Goal: Transaction & Acquisition: Purchase product/service

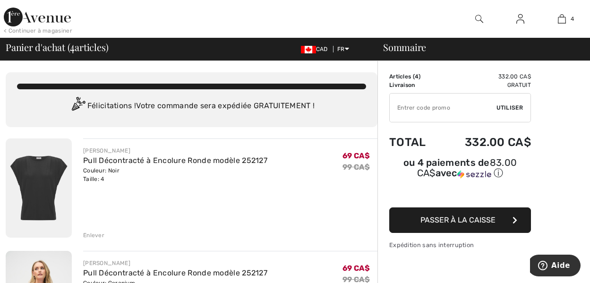
click at [89, 233] on div "Enlever" at bounding box center [93, 235] width 21 height 8
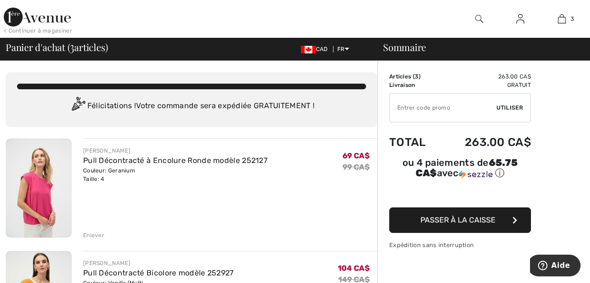
click at [415, 112] on input "TEXT" at bounding box center [442, 107] width 107 height 28
type input "GC005055362"
click at [512, 107] on span "Utiliser" at bounding box center [509, 107] width 26 height 8
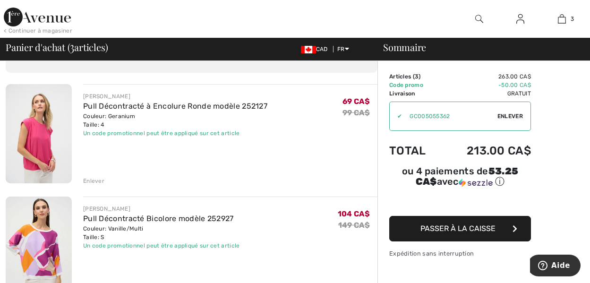
scroll to position [47, 0]
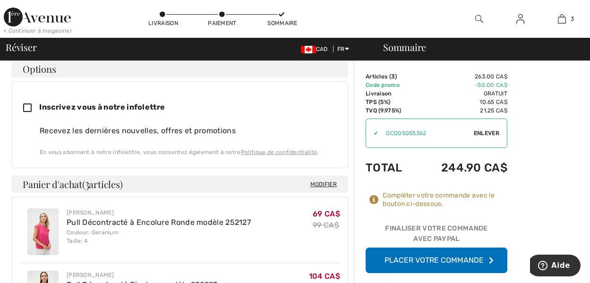
scroll to position [114, 0]
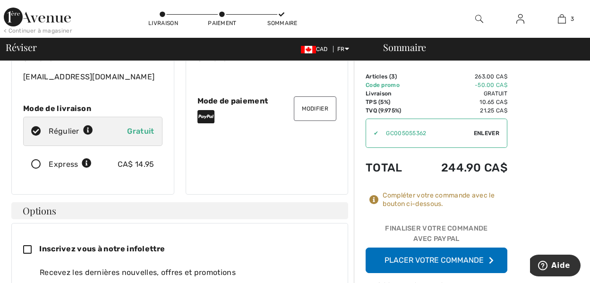
click at [426, 256] on button "Placer votre commande" at bounding box center [436, 259] width 142 height 25
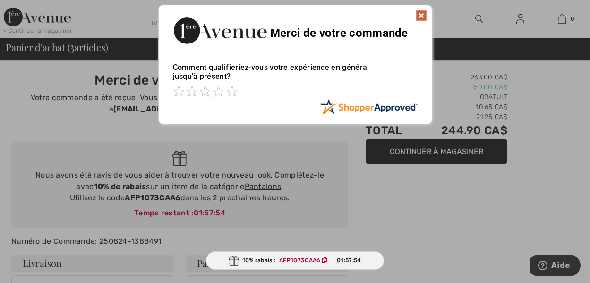
click at [421, 14] on img at bounding box center [420, 15] width 11 height 11
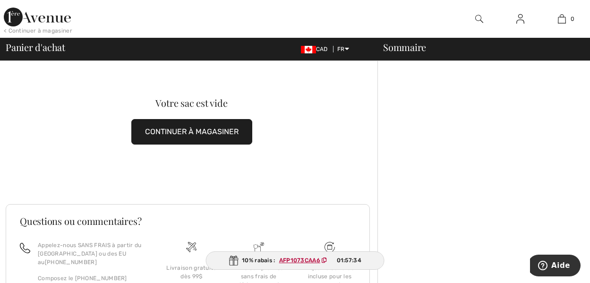
click at [173, 128] on button "CONTINUER À MAGASINER" at bounding box center [191, 131] width 121 height 25
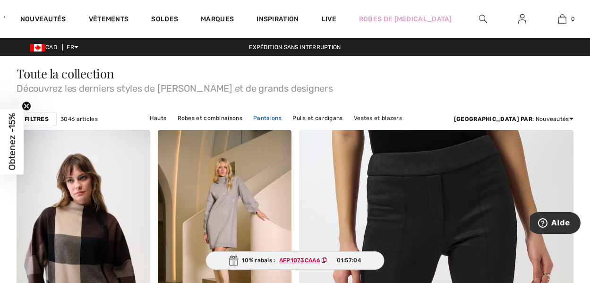
click at [248, 116] on link "Pantalons" at bounding box center [267, 118] width 38 height 12
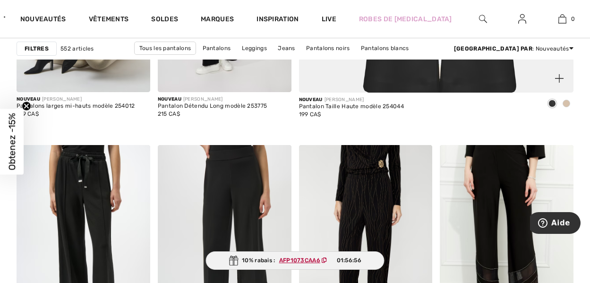
scroll to position [566, 0]
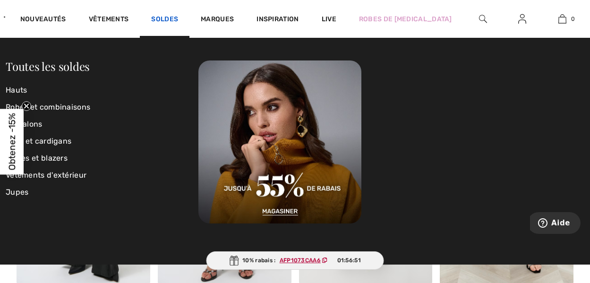
click at [178, 19] on link "Soldes" at bounding box center [164, 20] width 27 height 10
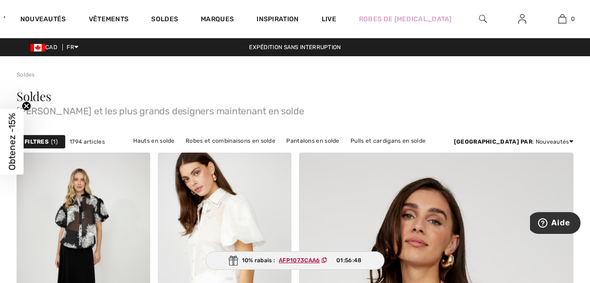
checkbox input "true"
click at [344, 141] on link "Pantalons en solde" at bounding box center [312, 141] width 62 height 12
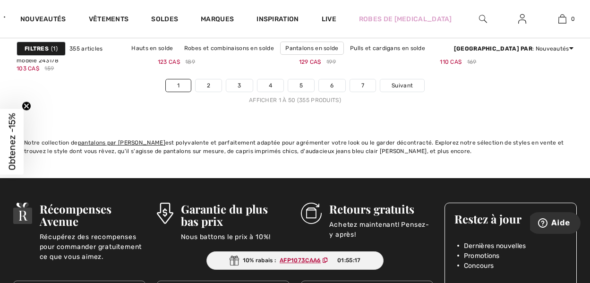
scroll to position [3917, 0]
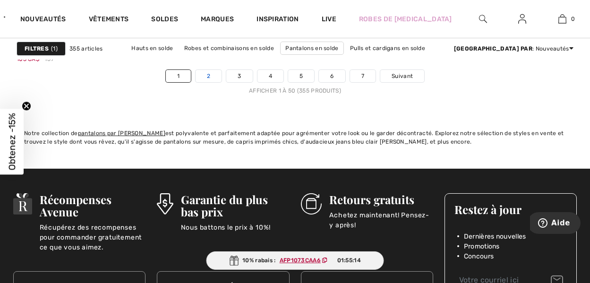
click at [211, 76] on link "2" at bounding box center [208, 76] width 26 height 12
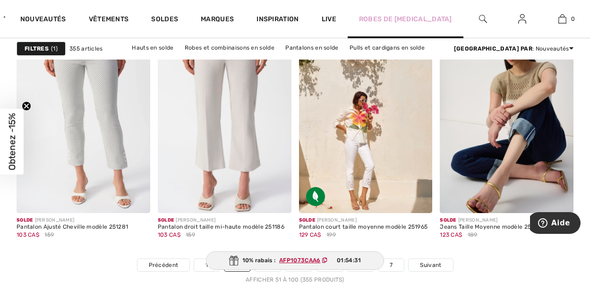
scroll to position [3823, 0]
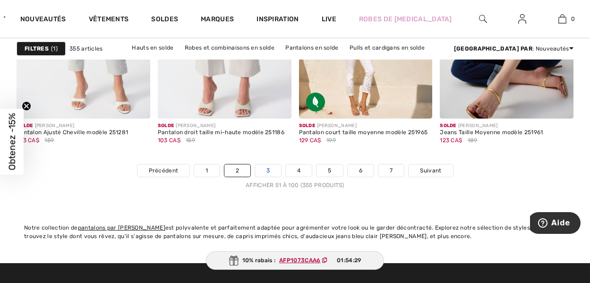
click at [265, 170] on link "3" at bounding box center [268, 170] width 26 height 12
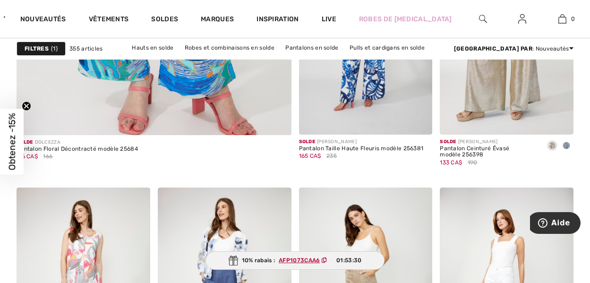
scroll to position [2549, 0]
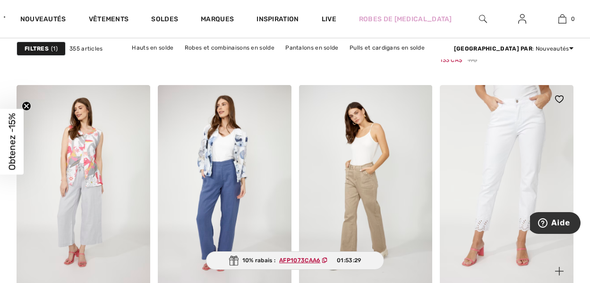
click at [532, 176] on img at bounding box center [506, 185] width 134 height 200
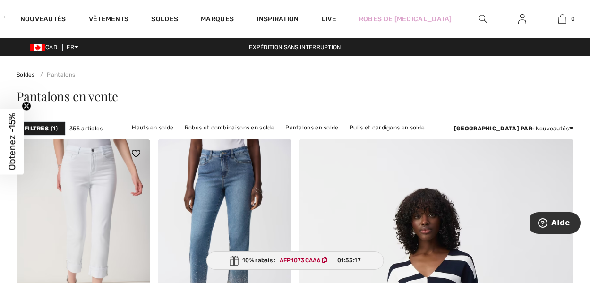
click at [68, 212] on img at bounding box center [84, 239] width 134 height 200
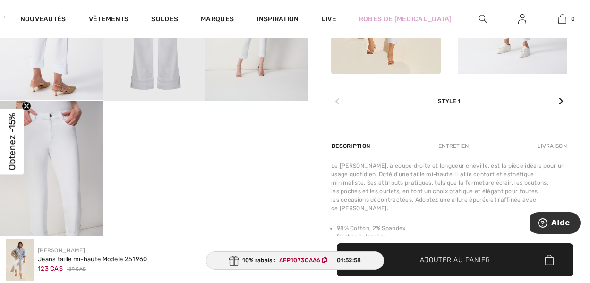
scroll to position [378, 0]
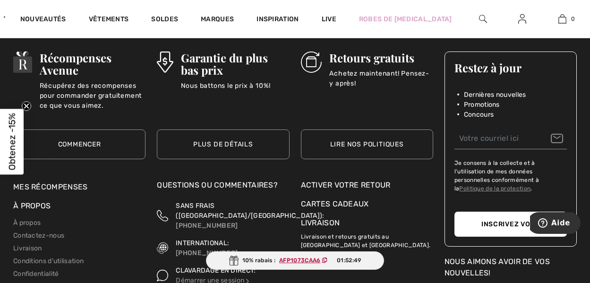
scroll to position [3870, 0]
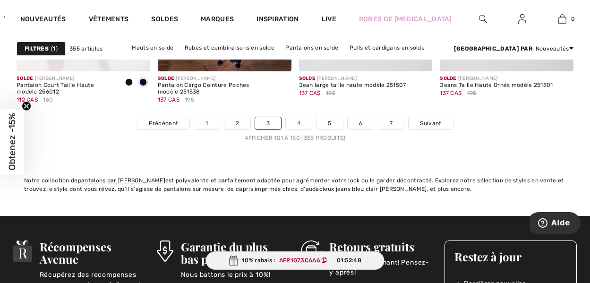
click at [296, 119] on link "4" at bounding box center [299, 123] width 26 height 12
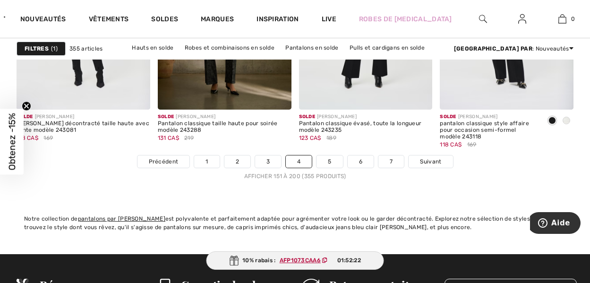
scroll to position [3823, 0]
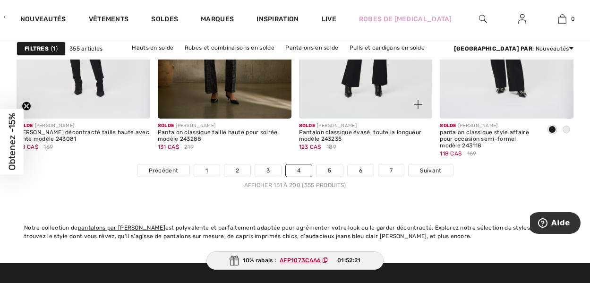
click at [333, 164] on div "Solde JOSEPH RIBKOFF Pantalon classique évasé, toute la longueur modèle 243235 …" at bounding box center [366, 140] width 134 height 45
click at [332, 167] on link "5" at bounding box center [329, 170] width 26 height 12
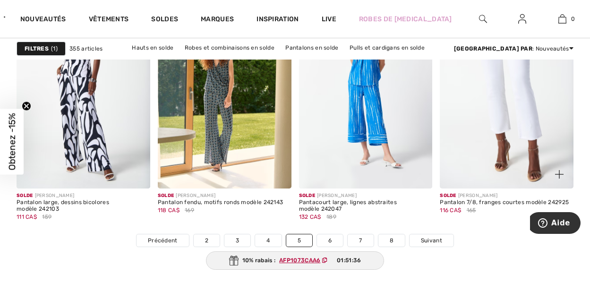
scroll to position [3776, 0]
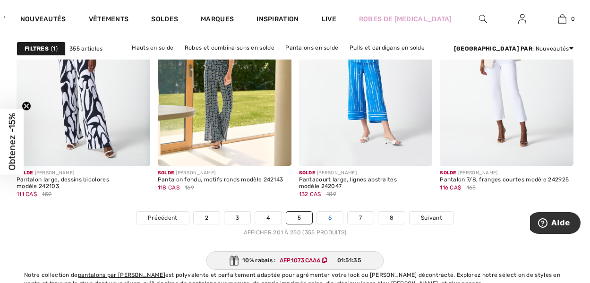
click at [330, 217] on link "6" at bounding box center [330, 217] width 26 height 12
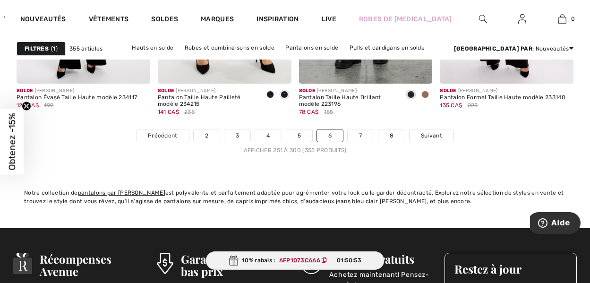
scroll to position [3870, 0]
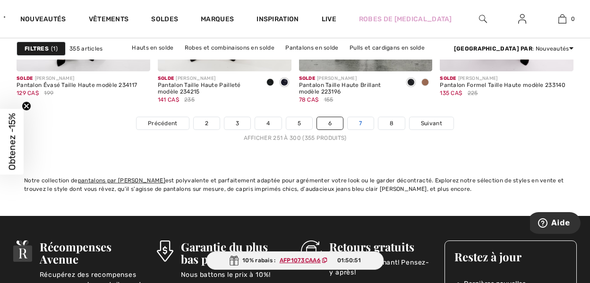
click at [362, 122] on link "7" at bounding box center [359, 123] width 25 height 12
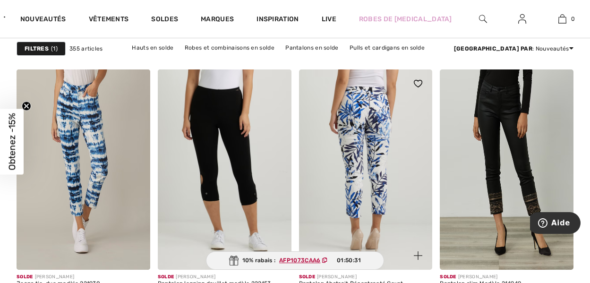
scroll to position [3681, 0]
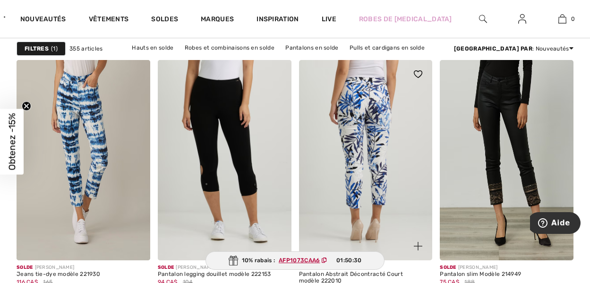
click at [373, 137] on img at bounding box center [366, 160] width 134 height 200
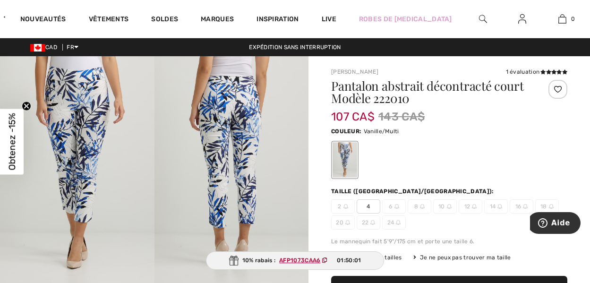
click at [248, 146] on img at bounding box center [231, 171] width 154 height 231
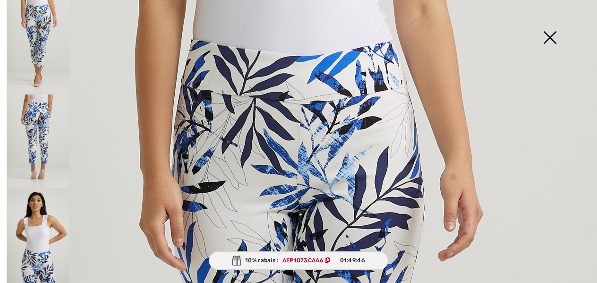
click at [42, 238] on img at bounding box center [38, 235] width 63 height 94
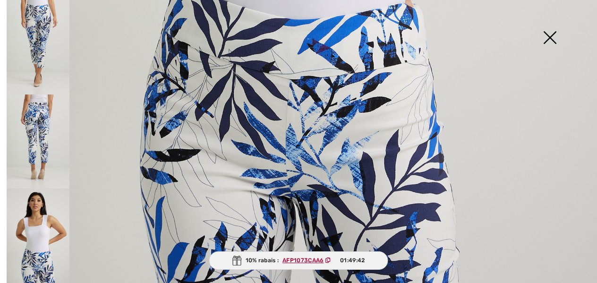
scroll to position [602, 0]
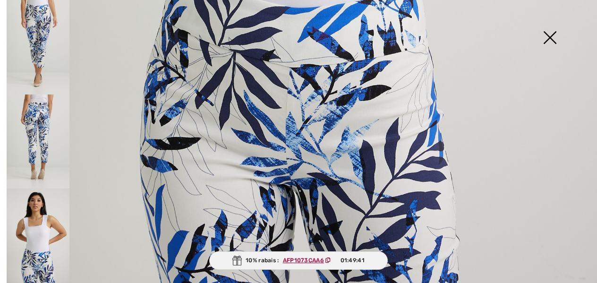
click at [55, 107] on img at bounding box center [38, 141] width 63 height 94
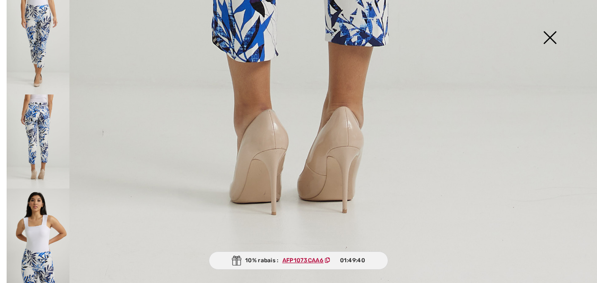
click at [45, 46] on img at bounding box center [38, 47] width 63 height 94
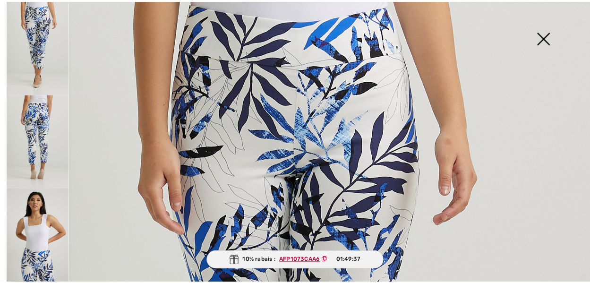
scroll to position [0, 0]
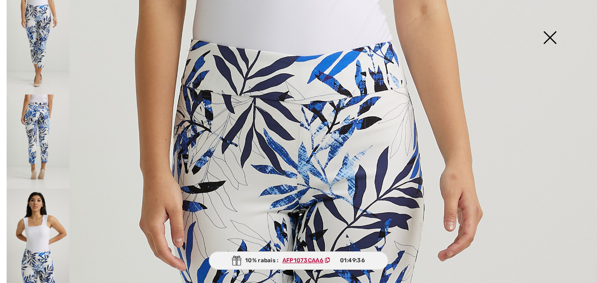
click at [548, 37] on img at bounding box center [549, 38] width 47 height 49
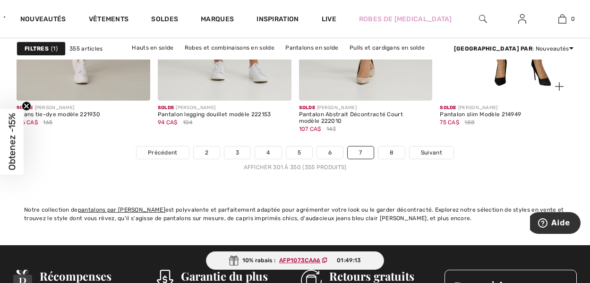
scroll to position [3870, 0]
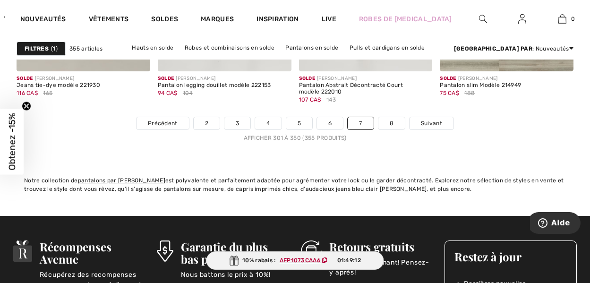
drag, startPoint x: 387, startPoint y: 122, endPoint x: 411, endPoint y: 145, distance: 33.4
click at [387, 122] on link "8" at bounding box center [391, 123] width 26 height 12
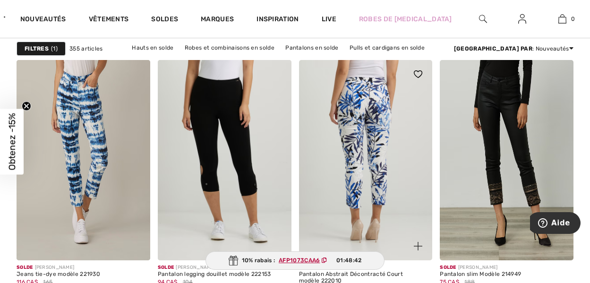
click at [354, 180] on img at bounding box center [366, 160] width 134 height 200
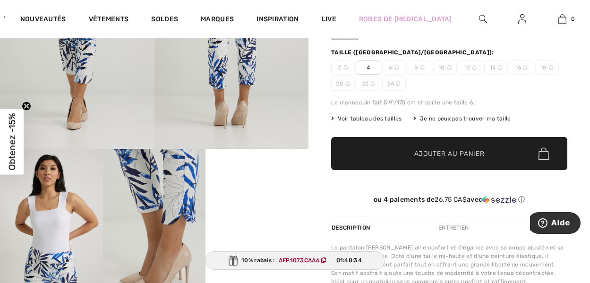
scroll to position [47, 0]
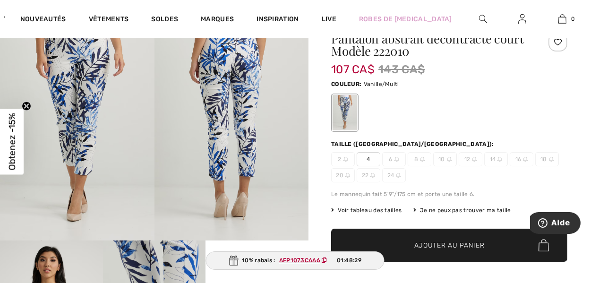
click at [431, 245] on span "Ajouter au panier" at bounding box center [449, 245] width 70 height 10
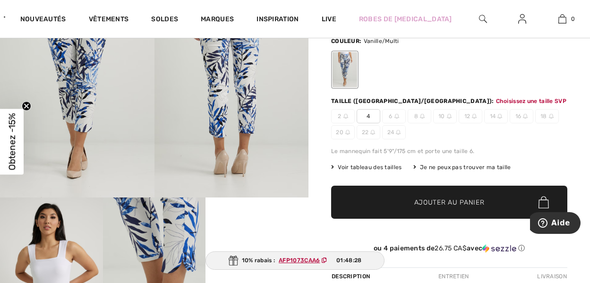
scroll to position [111, 0]
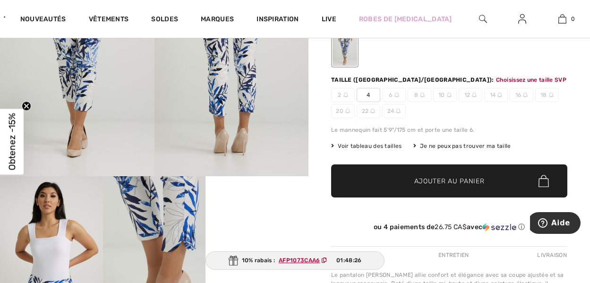
click at [370, 93] on span "4" at bounding box center [368, 95] width 24 height 14
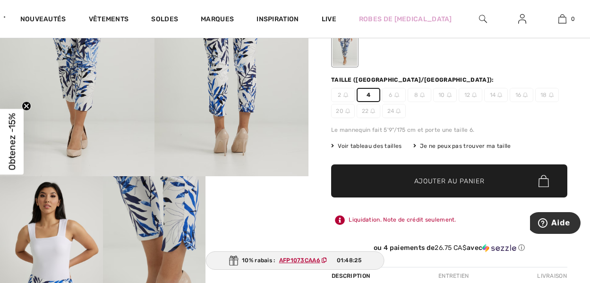
click at [446, 188] on span "✔ Ajouté au panier Ajouter au panier" at bounding box center [449, 180] width 236 height 33
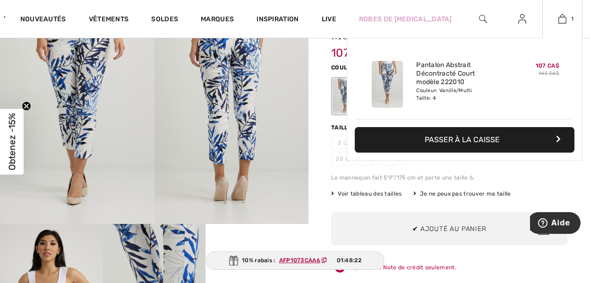
scroll to position [0, 0]
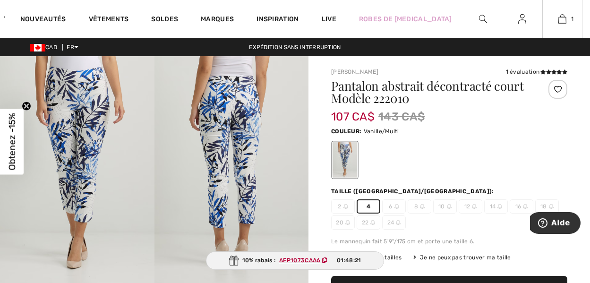
click at [447, 143] on div at bounding box center [449, 159] width 236 height 39
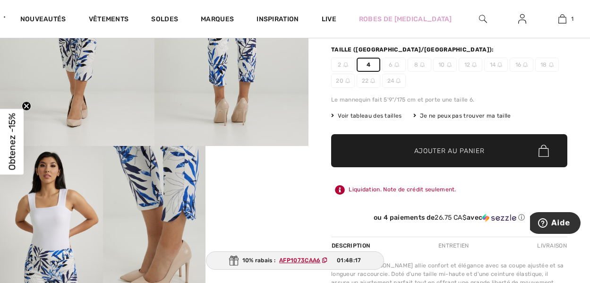
click at [443, 151] on span "Ajouter au panier" at bounding box center [449, 151] width 70 height 10
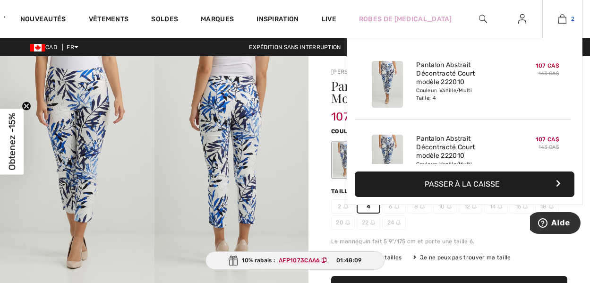
click at [561, 16] on img at bounding box center [562, 18] width 8 height 11
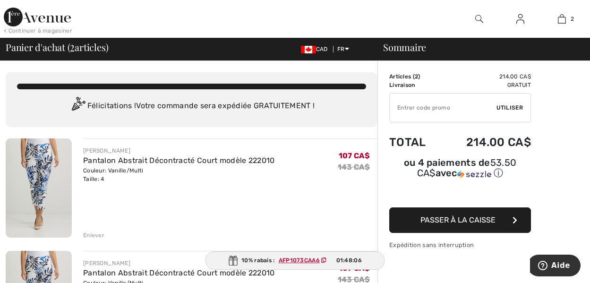
click at [96, 232] on div "Enlever" at bounding box center [93, 235] width 21 height 8
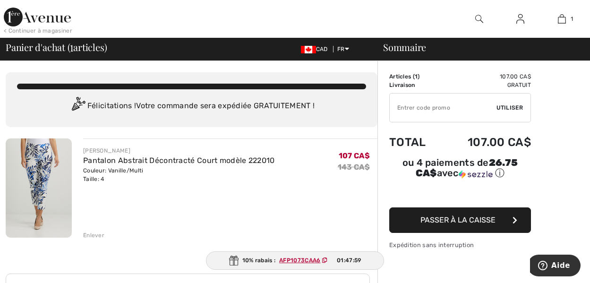
click at [407, 106] on input "TEXT" at bounding box center [442, 107] width 107 height 28
type input "AFP1073CAA6"
click at [510, 108] on span "Utiliser" at bounding box center [509, 107] width 26 height 8
